Goal: Task Accomplishment & Management: Use online tool/utility

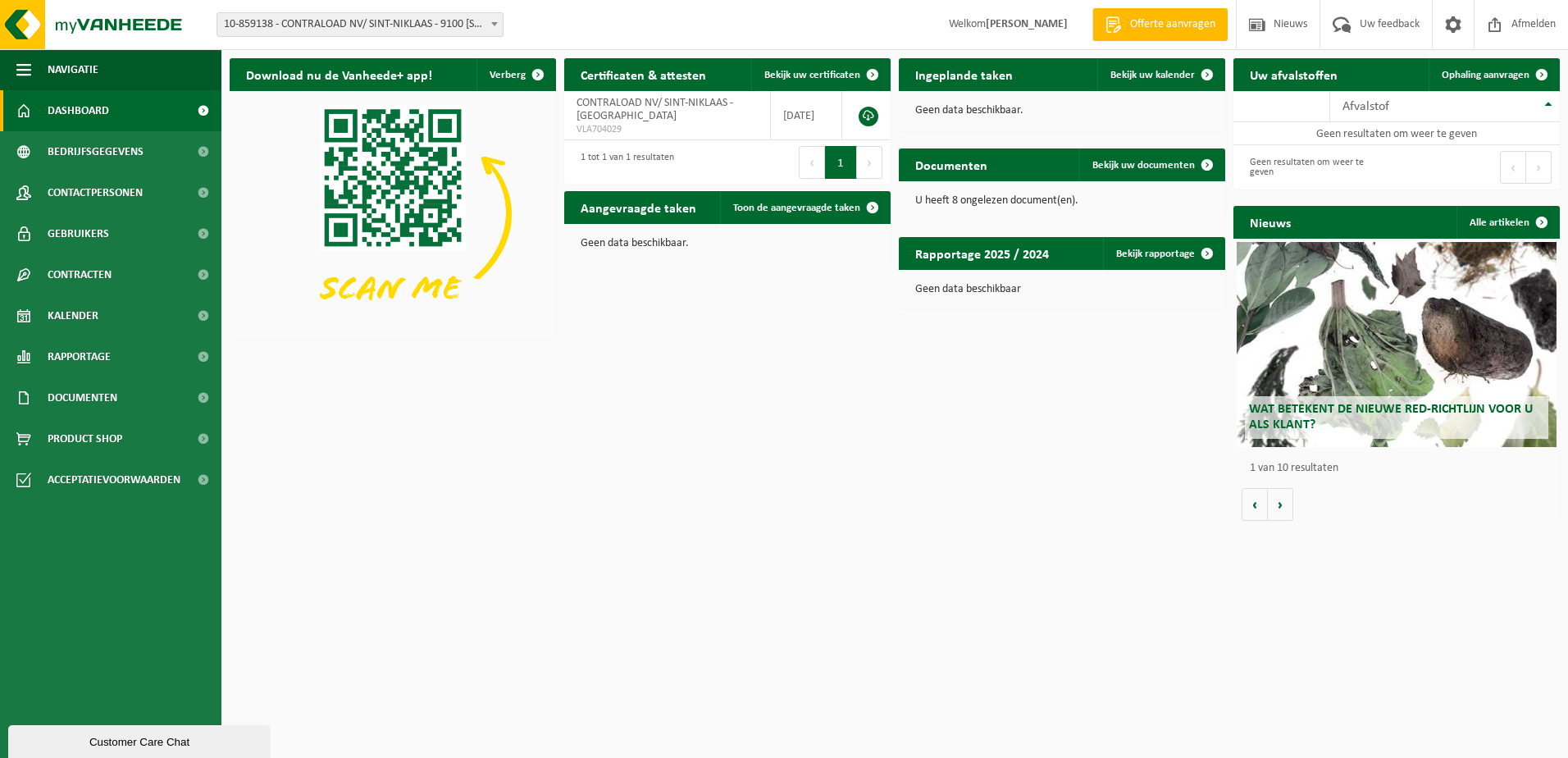
click at [480, 24] on span "10-859138 - CONTRALOAD NV/ SINT-NIKLAAS - 9100 [STREET_ADDRESS]" at bounding box center [360, 24] width 286 height 23
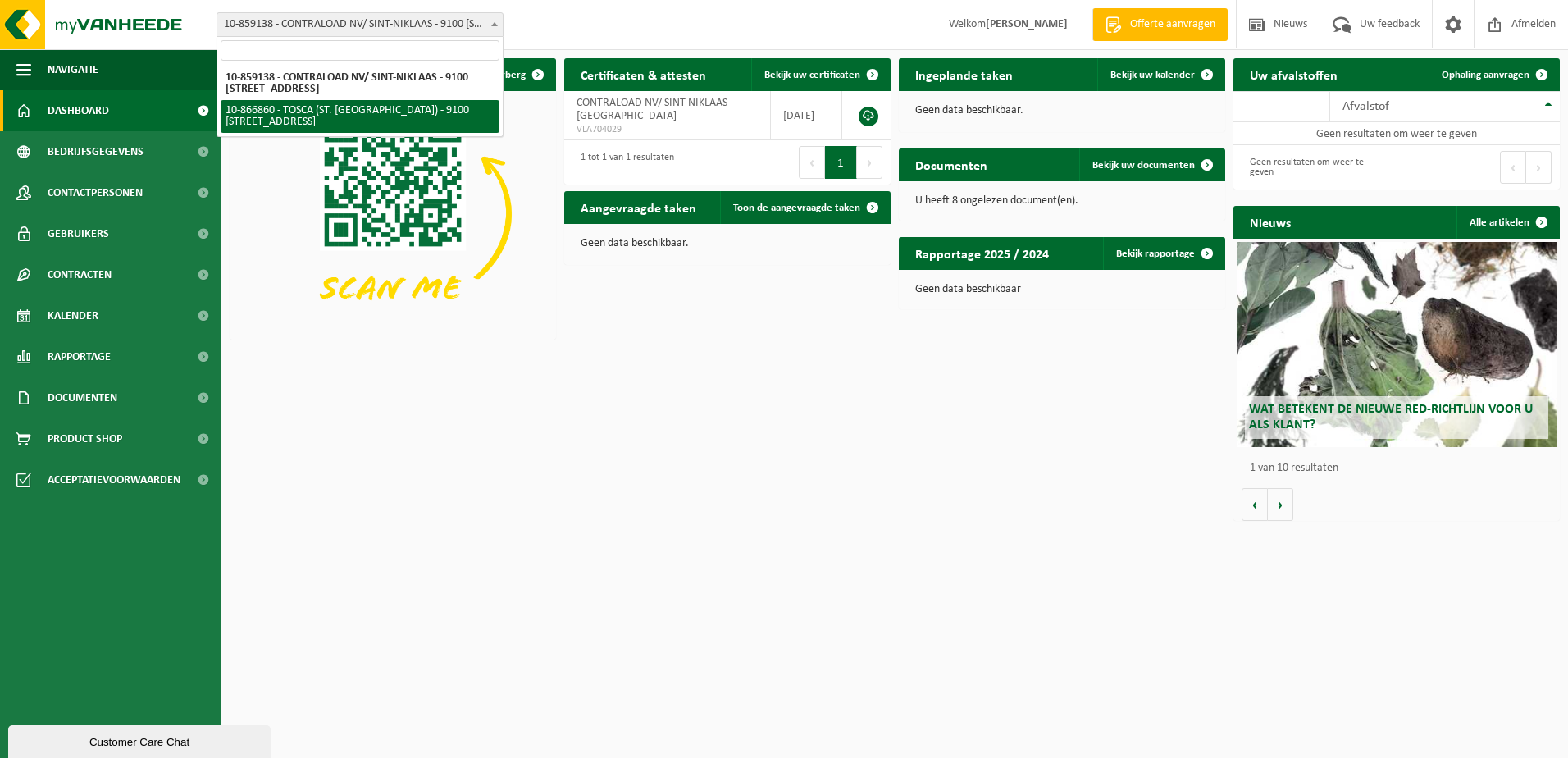
select select "103057"
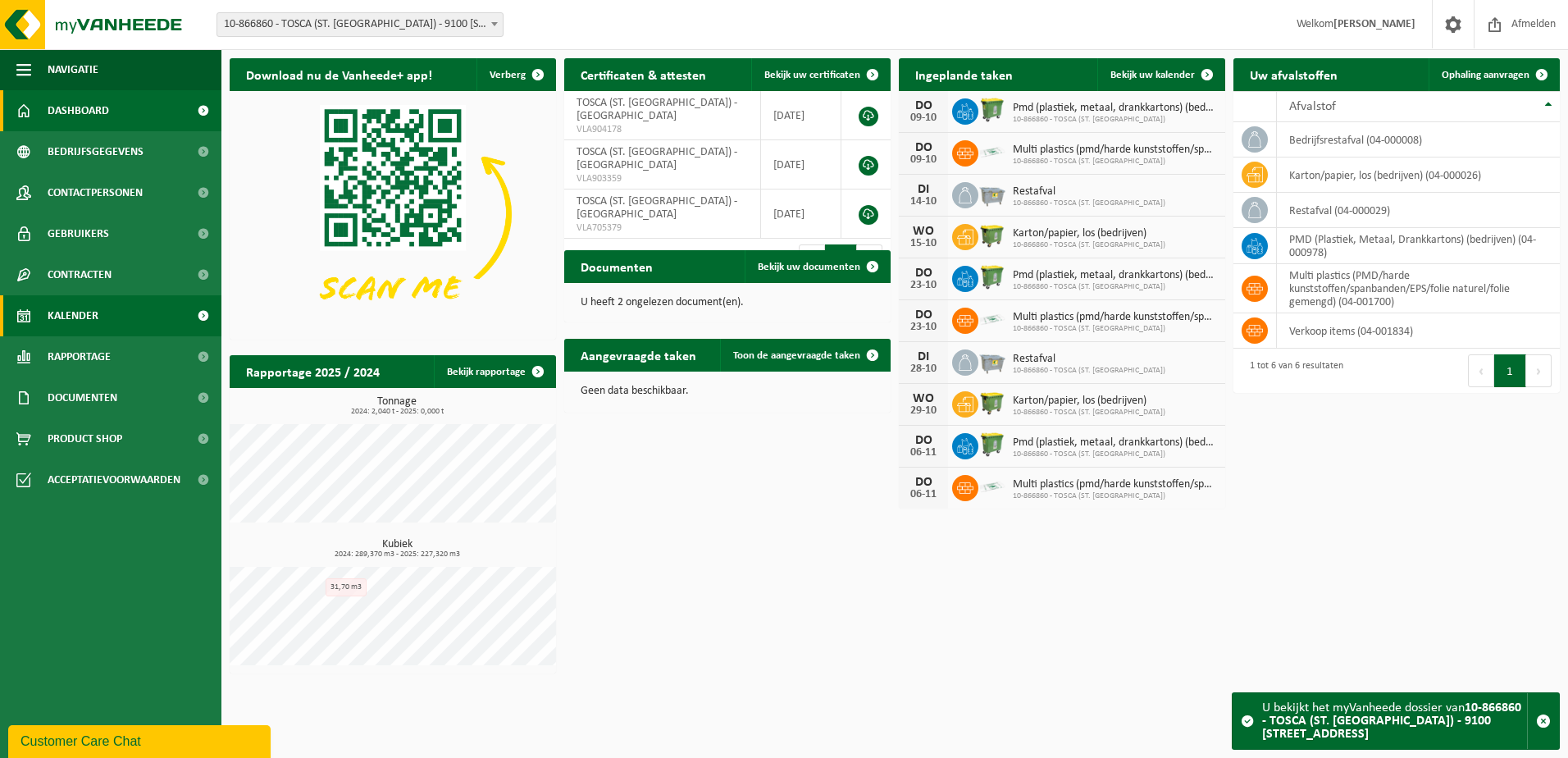
click at [108, 321] on link "Kalender" at bounding box center [111, 316] width 221 height 41
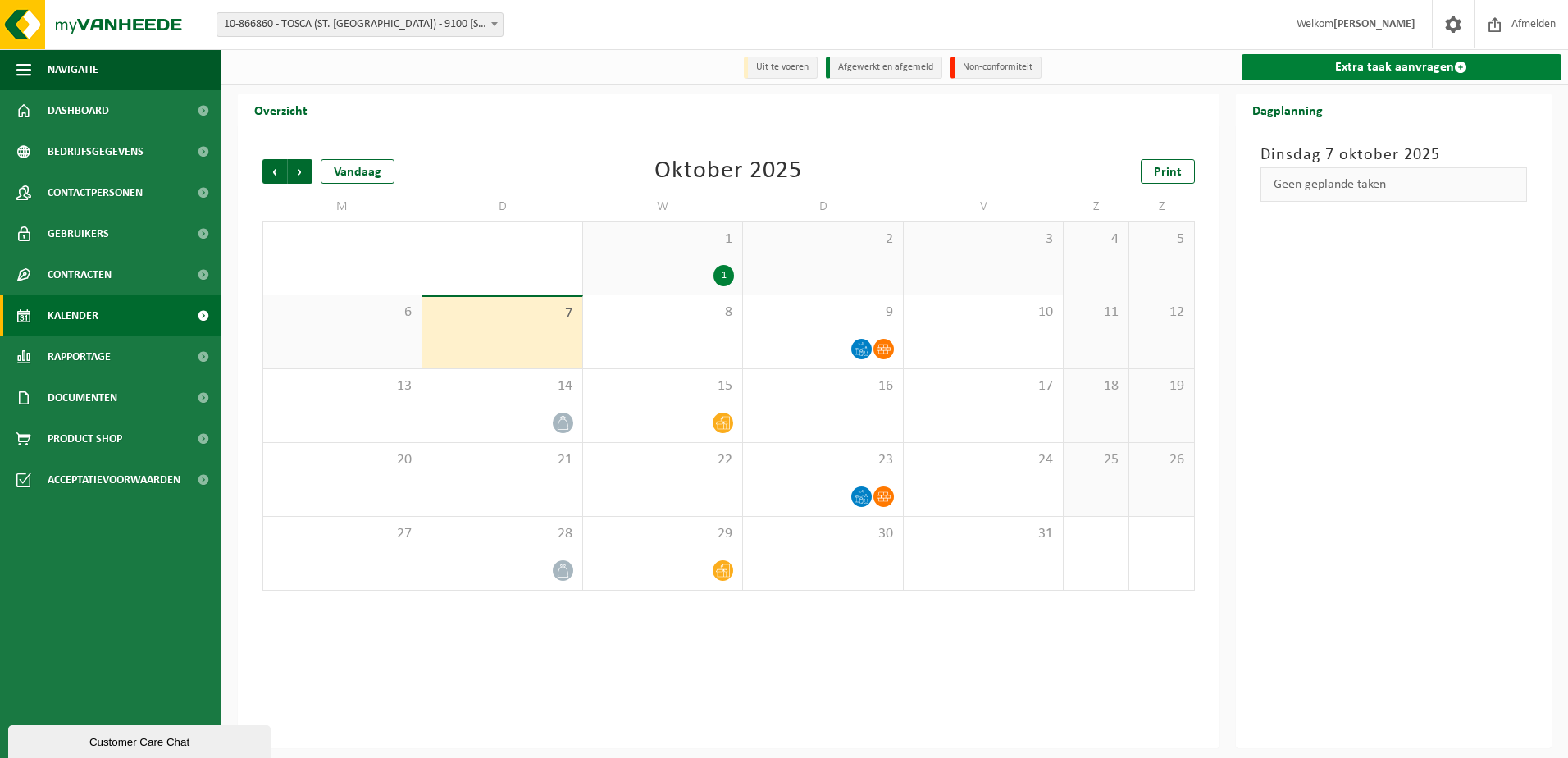
click at [1417, 73] on link "Extra taak aanvragen" at bounding box center [1402, 67] width 321 height 26
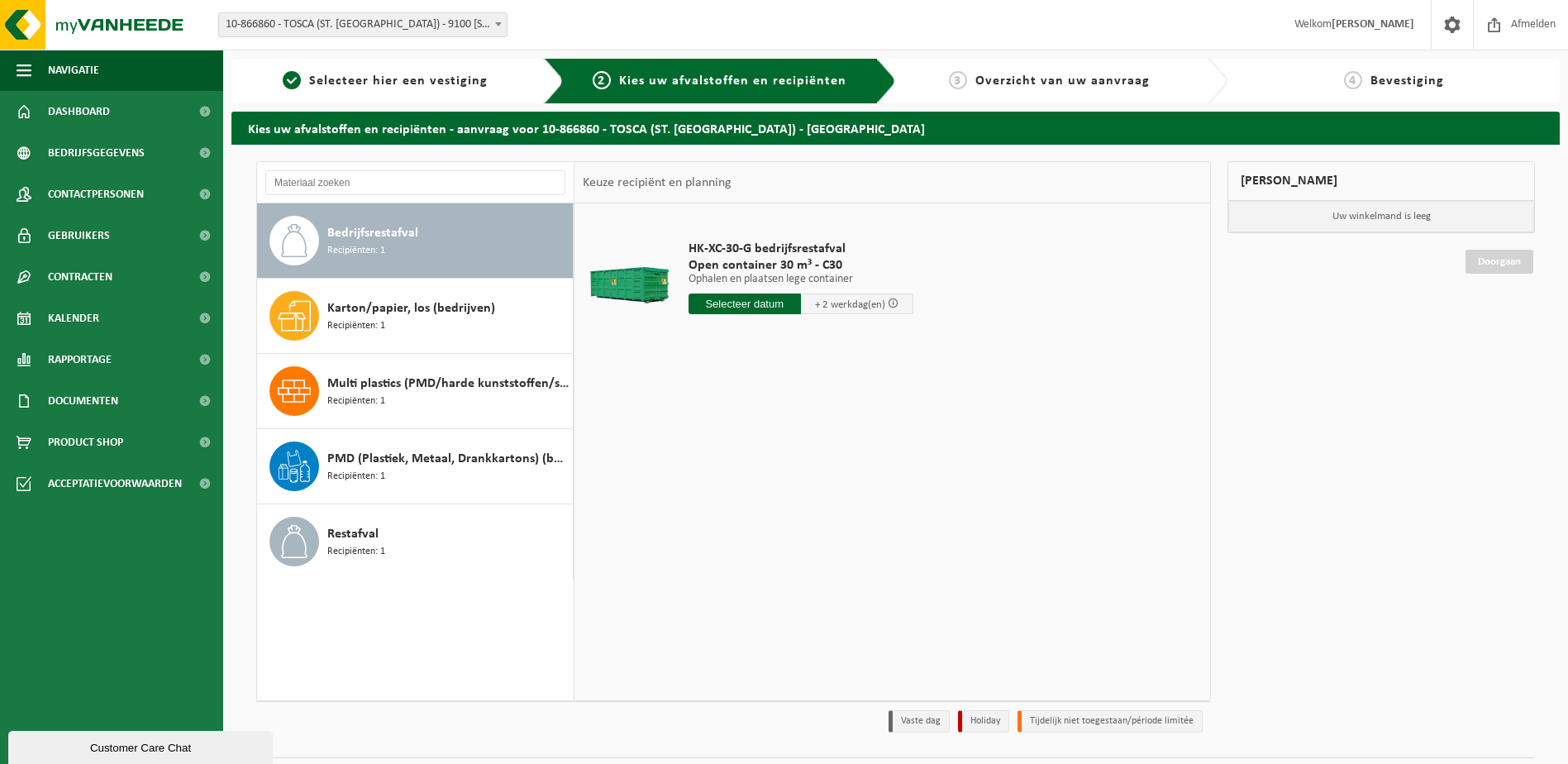
click at [385, 249] on div "Bedrijfsrestafval Recipiënten: 1" at bounding box center [448, 240] width 242 height 50
click at [368, 546] on span "Recipiënten: 1" at bounding box center [356, 551] width 58 height 16
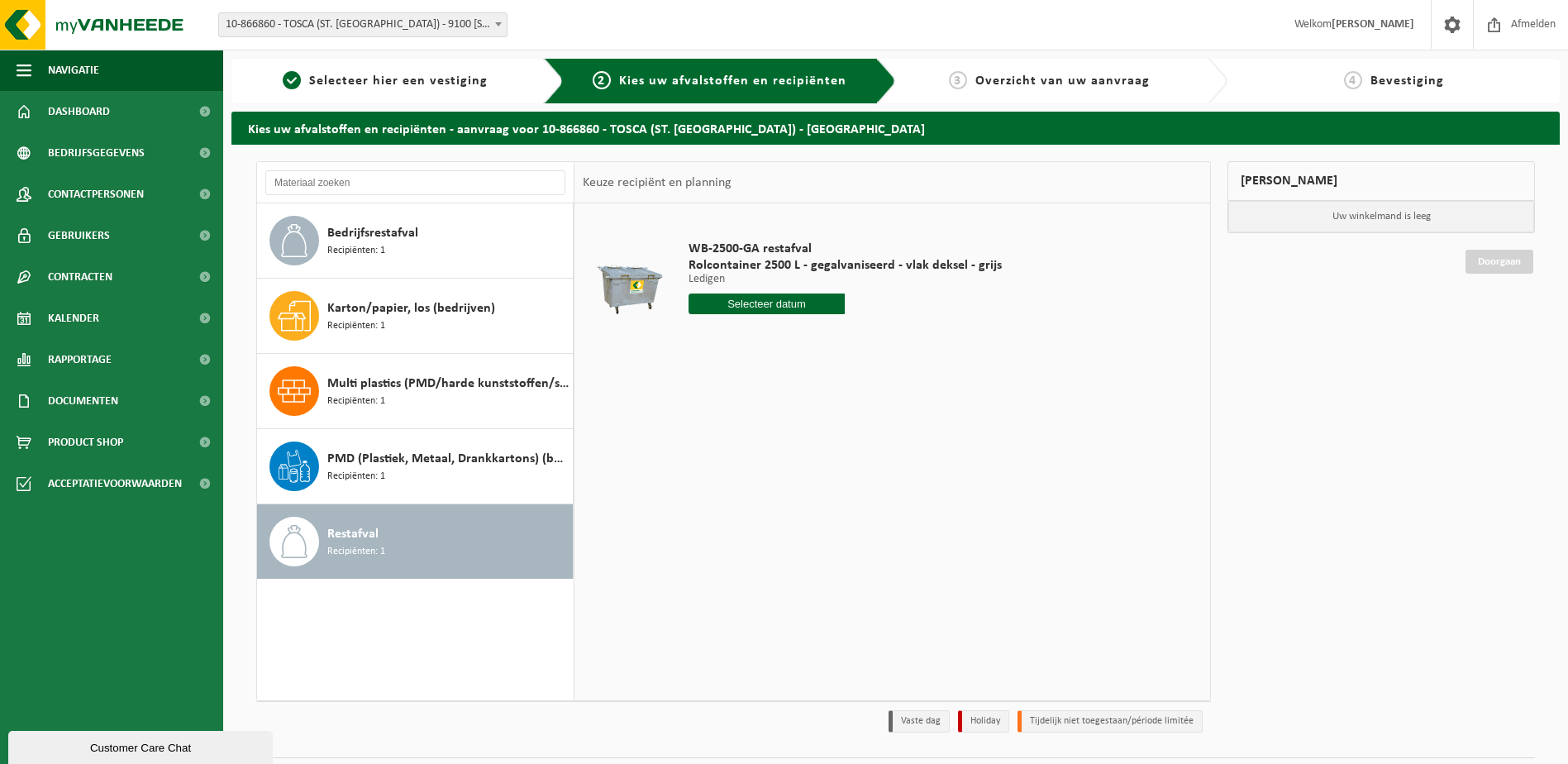
click at [761, 307] on input "text" at bounding box center [768, 304] width 157 height 21
click at [1012, 462] on div "WB-2500-GA restafval Rolcontainer 2500 L - gegalvaniseerd - vlak deksel - grijs…" at bounding box center [892, 451] width 635 height 496
